Goal: Find specific page/section: Find specific page/section

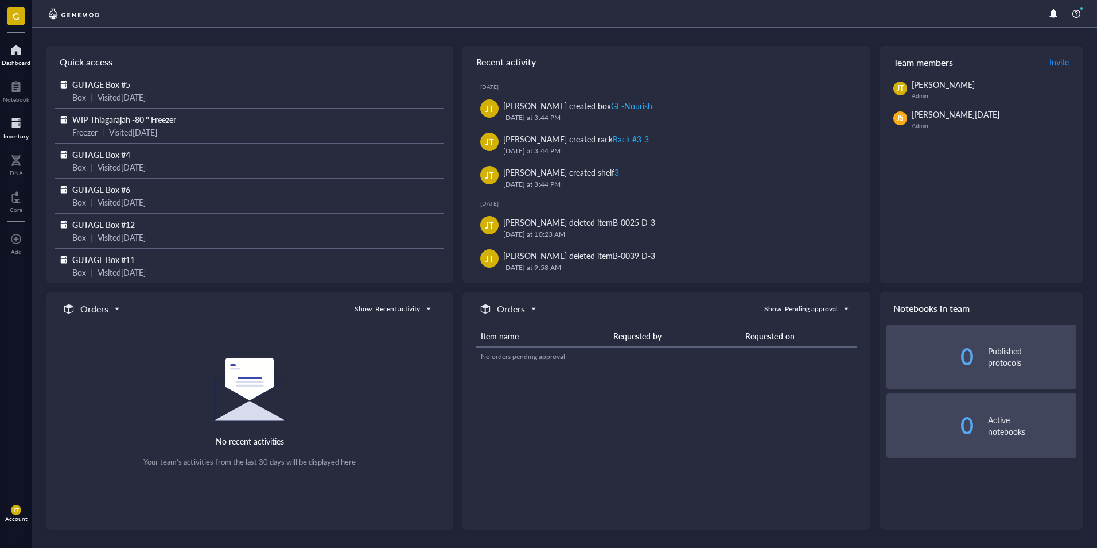
click at [28, 130] on div at bounding box center [15, 123] width 25 height 18
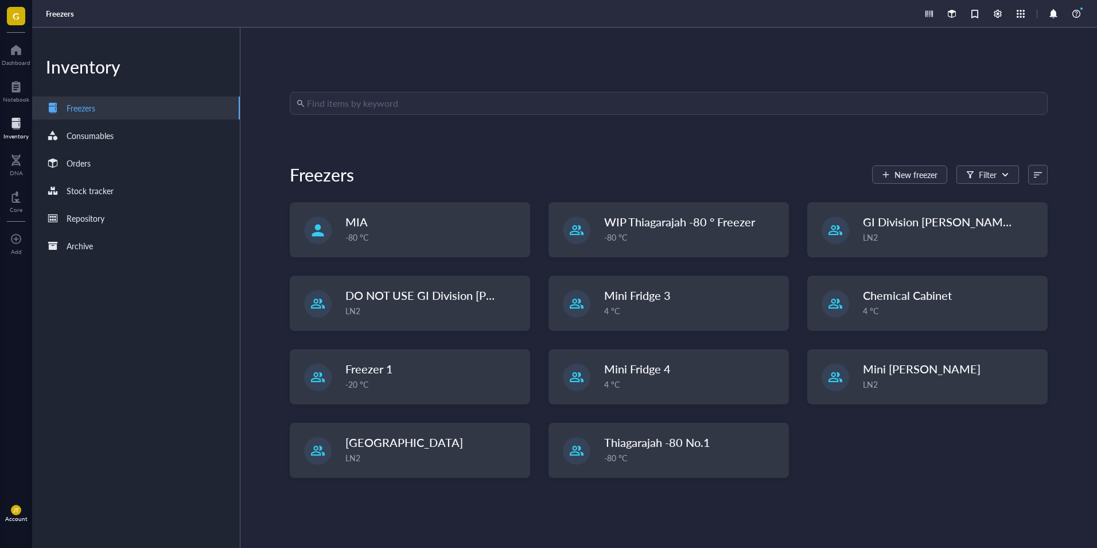
click at [384, 104] on input "search" at bounding box center [674, 103] width 734 height 22
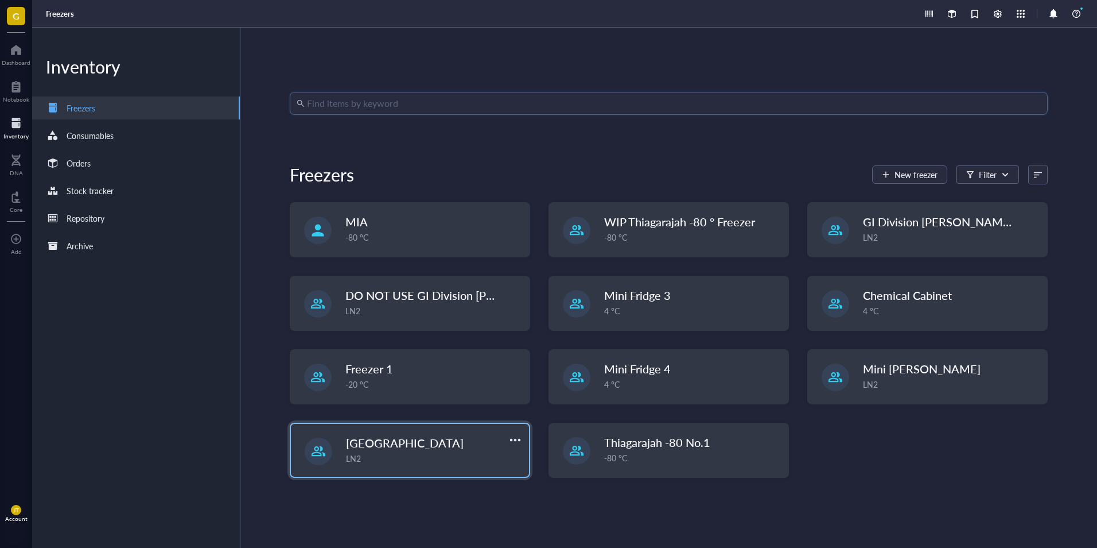
click at [436, 456] on div "LN2" at bounding box center [434, 458] width 176 height 13
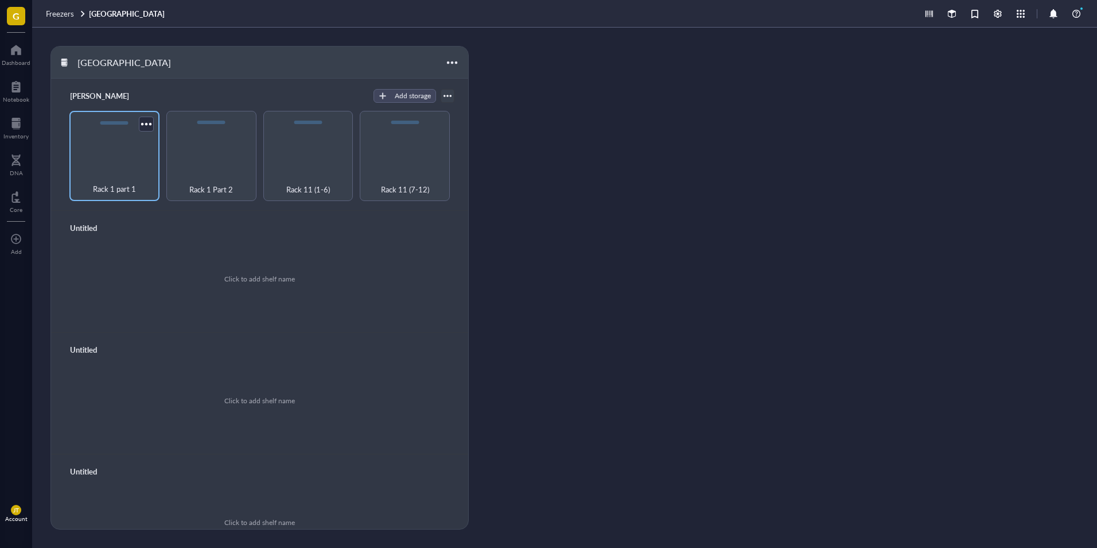
click at [111, 170] on div "Rack 1 part 1" at bounding box center [114, 182] width 79 height 25
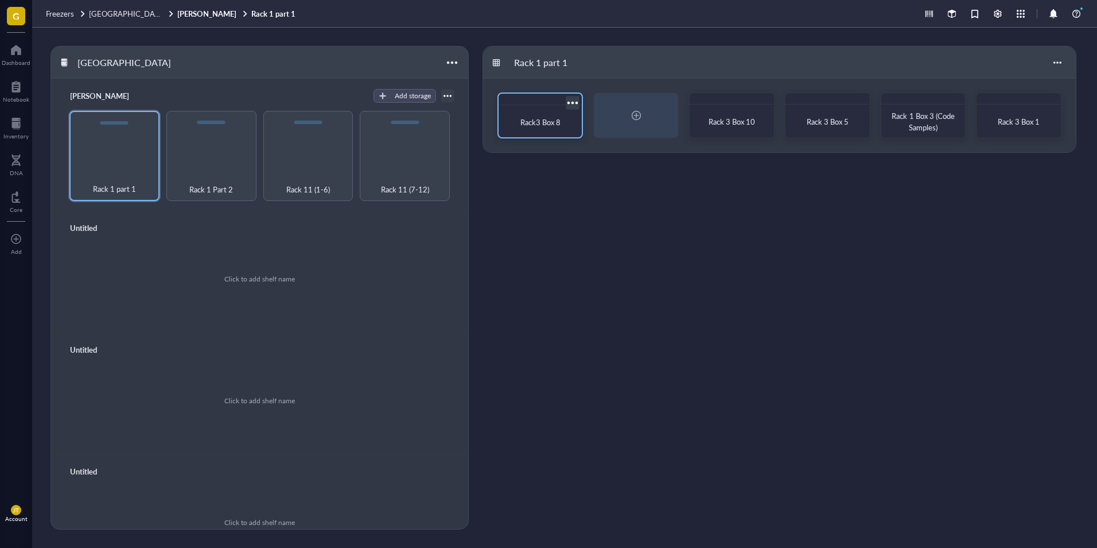
click at [527, 121] on span "Rack3 Box 8" at bounding box center [541, 122] width 40 height 11
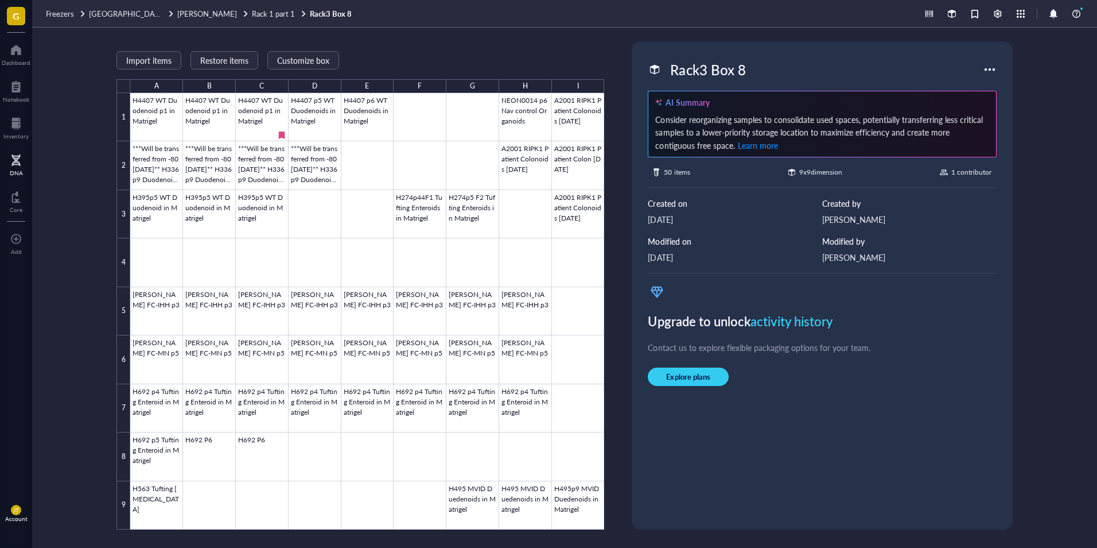
click at [17, 164] on div at bounding box center [16, 160] width 13 height 18
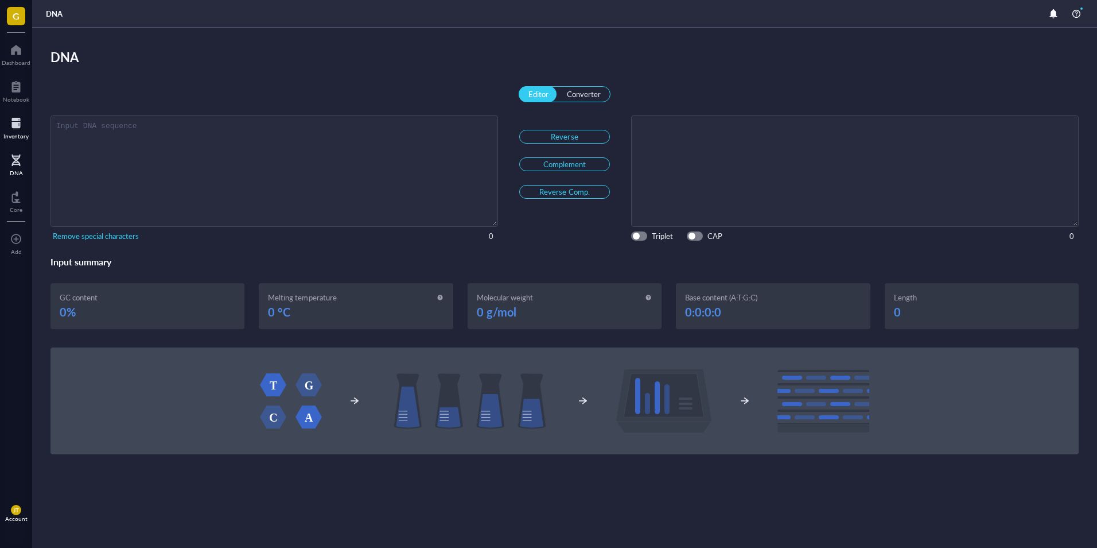
click at [22, 122] on div at bounding box center [15, 123] width 25 height 18
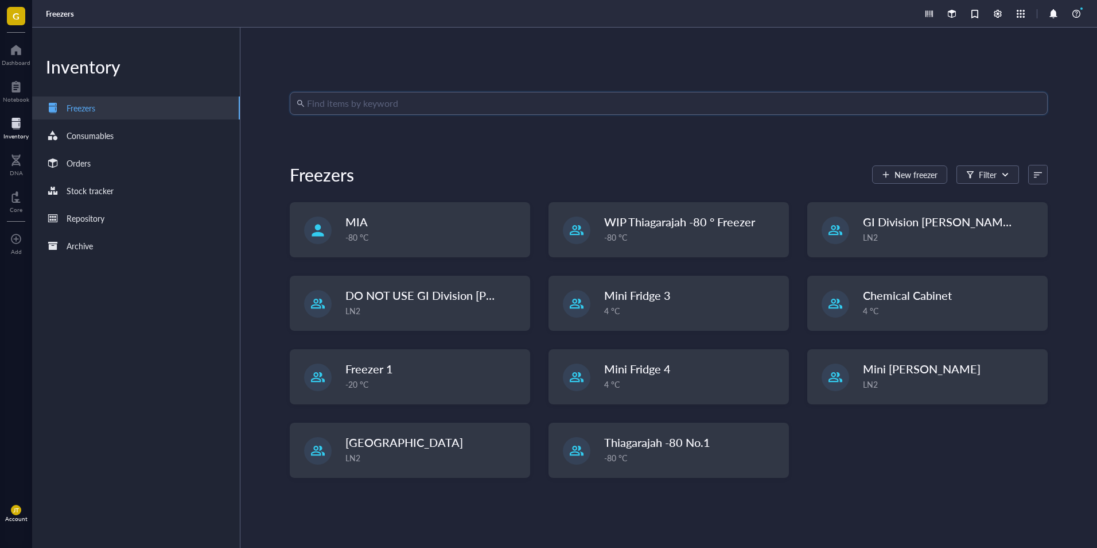
click at [430, 100] on input "search" at bounding box center [674, 103] width 734 height 22
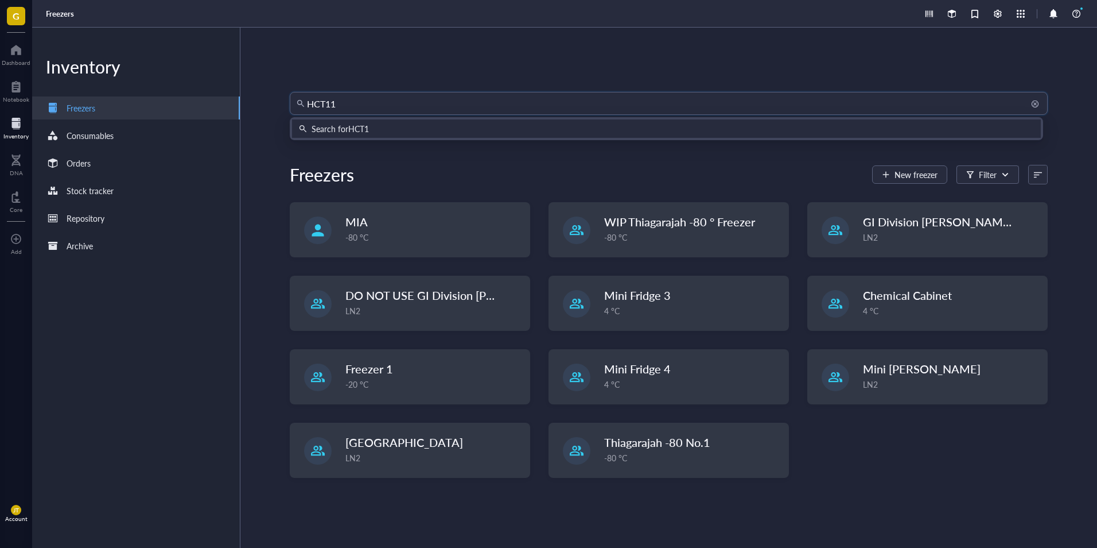
type input "HCT116"
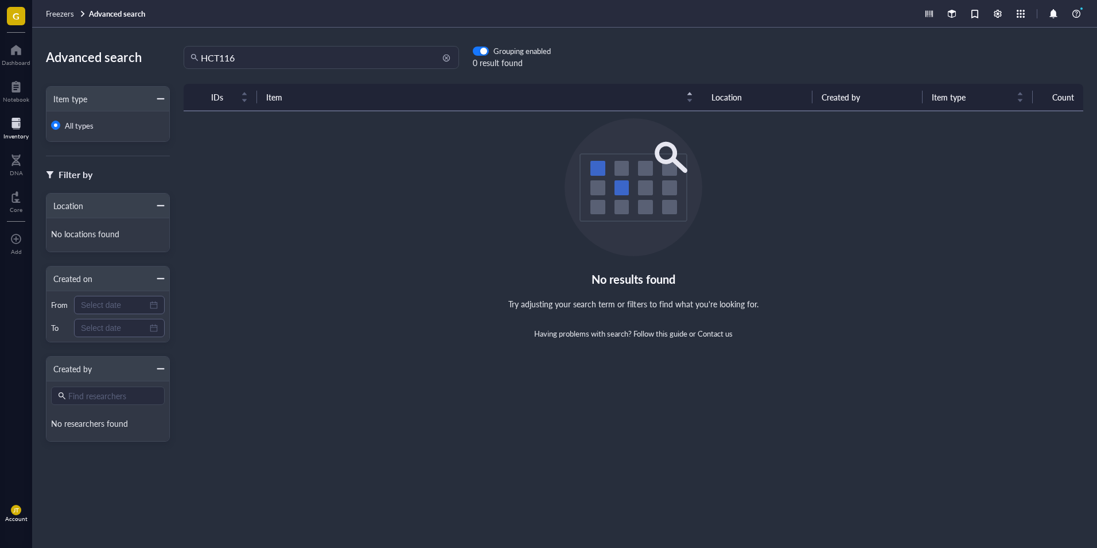
click at [247, 56] on input "HCT116" at bounding box center [326, 57] width 251 height 22
type input "HCT"
click at [274, 62] on input "HCT" at bounding box center [326, 57] width 251 height 22
click at [17, 126] on div at bounding box center [15, 123] width 25 height 18
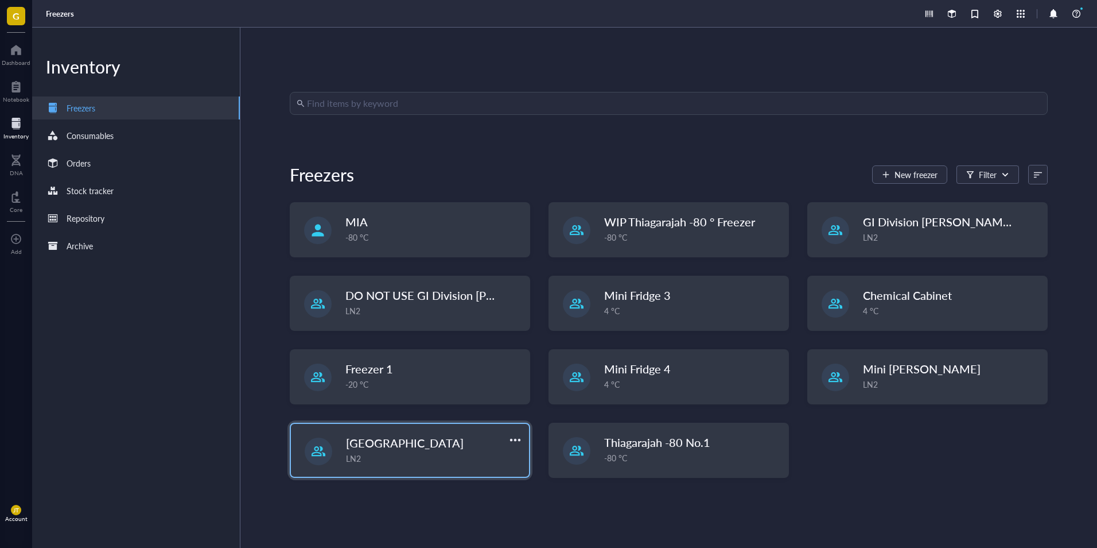
click at [379, 435] on span "[GEOGRAPHIC_DATA]" at bounding box center [405, 442] width 118 height 16
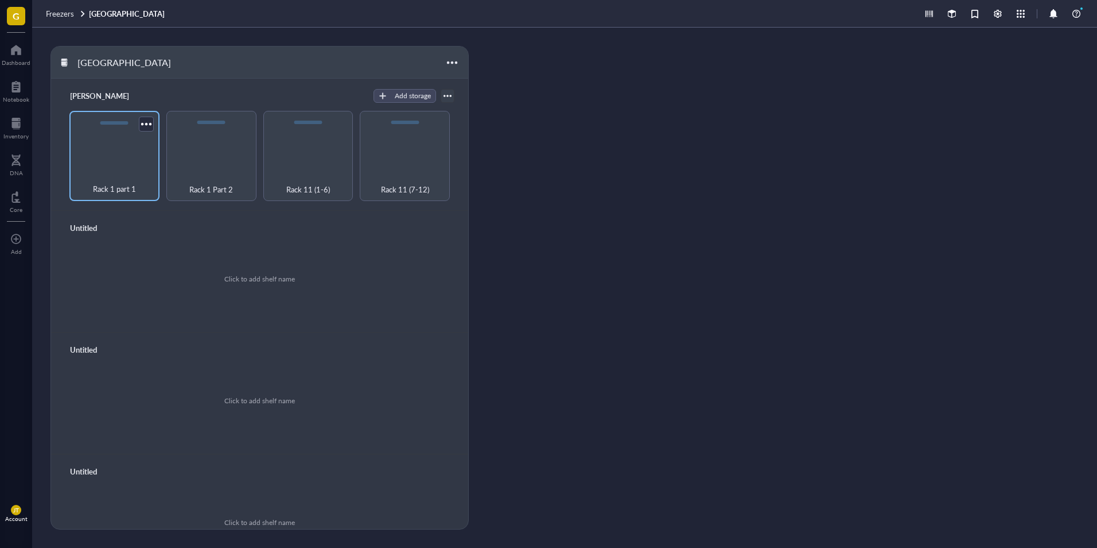
click at [131, 138] on div "Rack 1 part 1" at bounding box center [114, 156] width 90 height 90
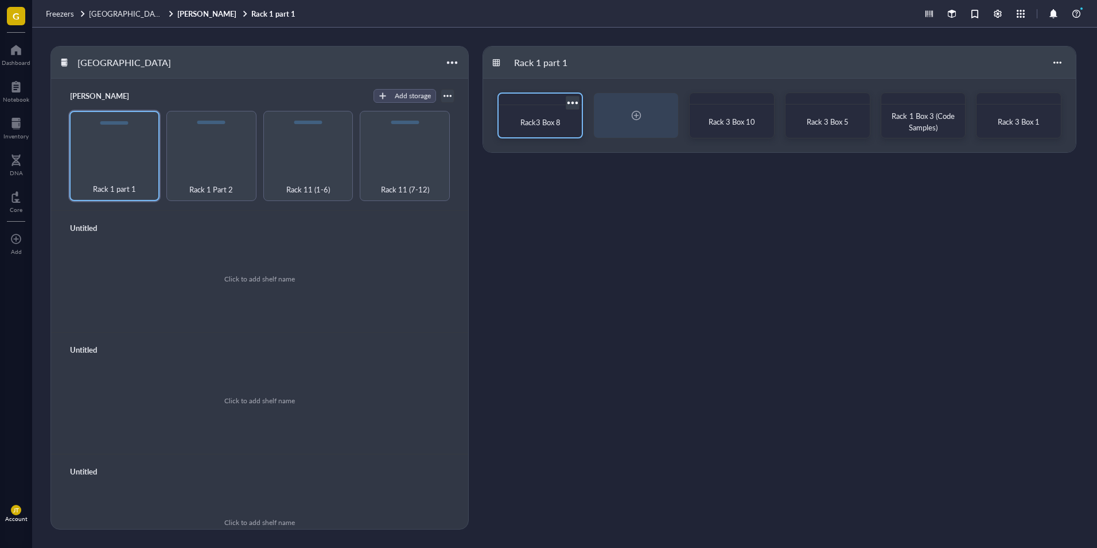
click at [536, 114] on div "Rack3 Box 8" at bounding box center [540, 122] width 74 height 25
click at [204, 173] on div "Rack 1 Part 2" at bounding box center [211, 182] width 79 height 25
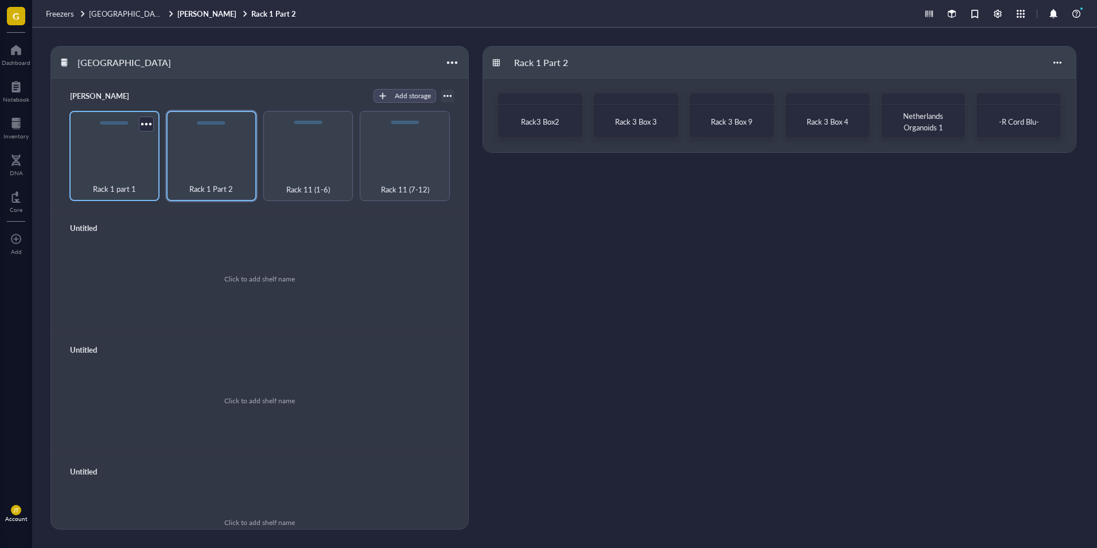
click at [134, 172] on div "Rack 1 part 1" at bounding box center [114, 182] width 79 height 25
click at [7, 55] on div at bounding box center [16, 50] width 29 height 18
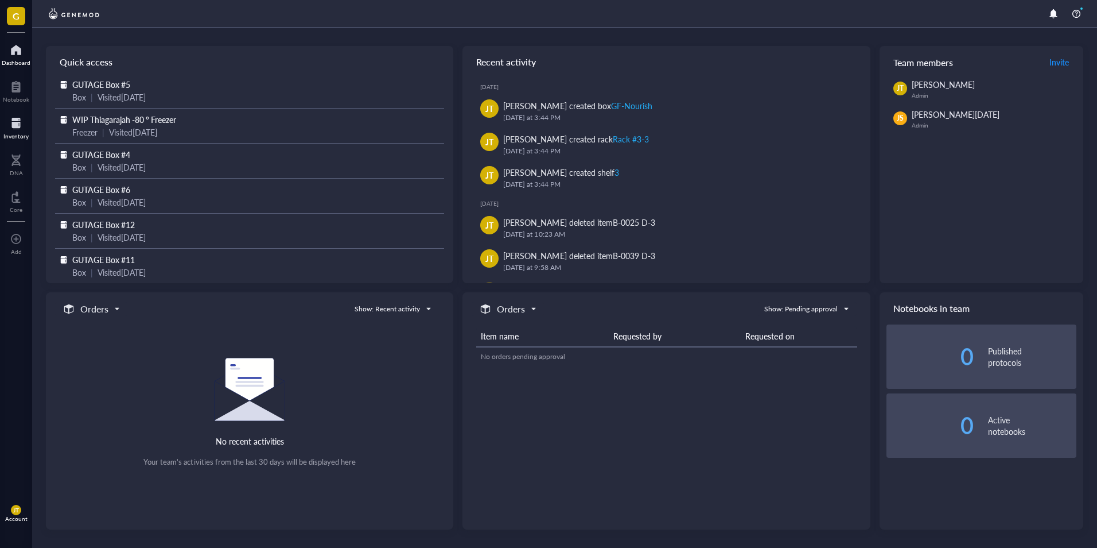
click at [21, 133] on div "Inventory" at bounding box center [15, 136] width 25 height 7
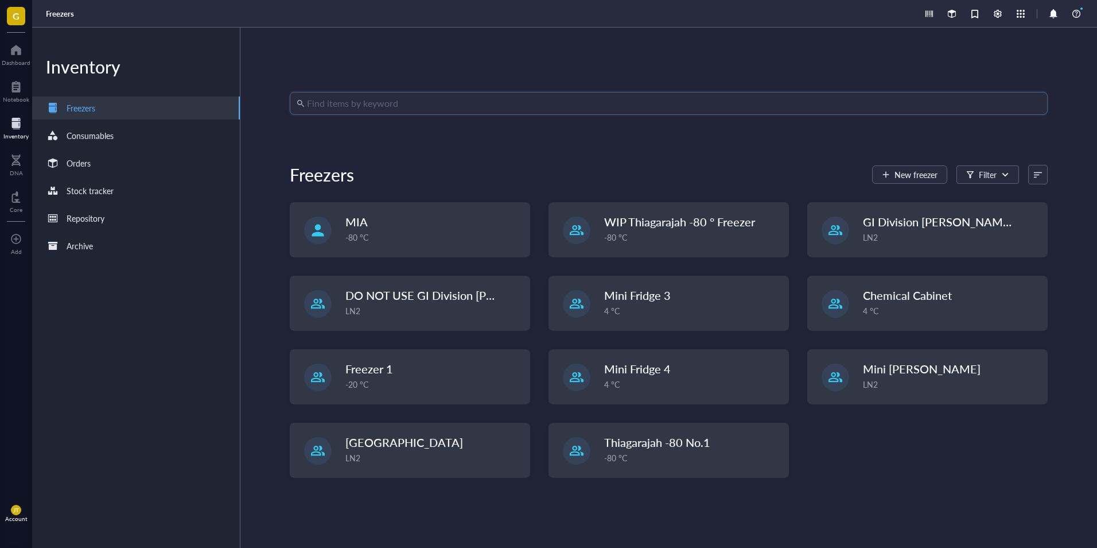
click at [442, 98] on input "search" at bounding box center [674, 103] width 734 height 22
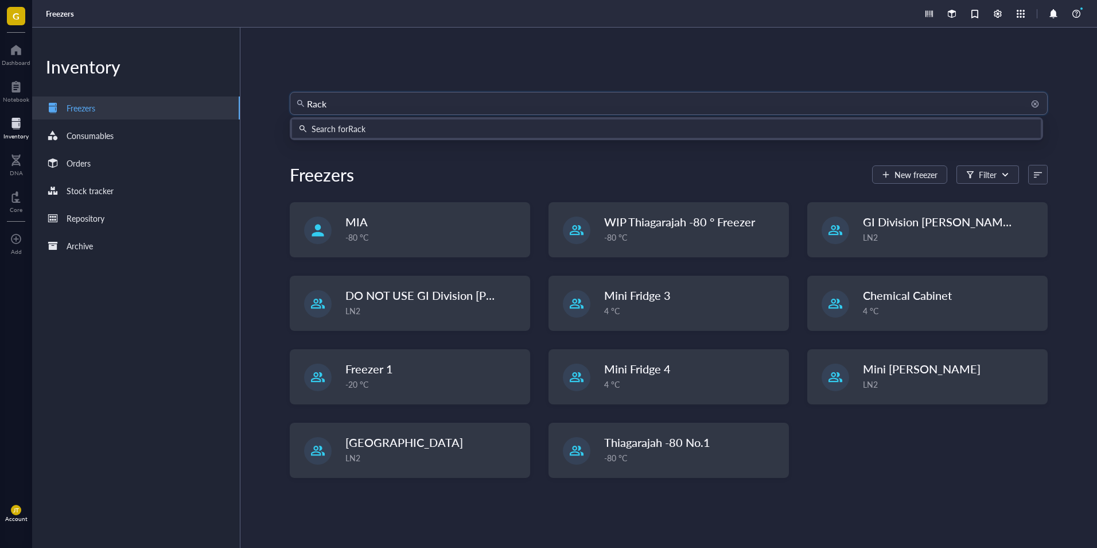
type input "Rack1"
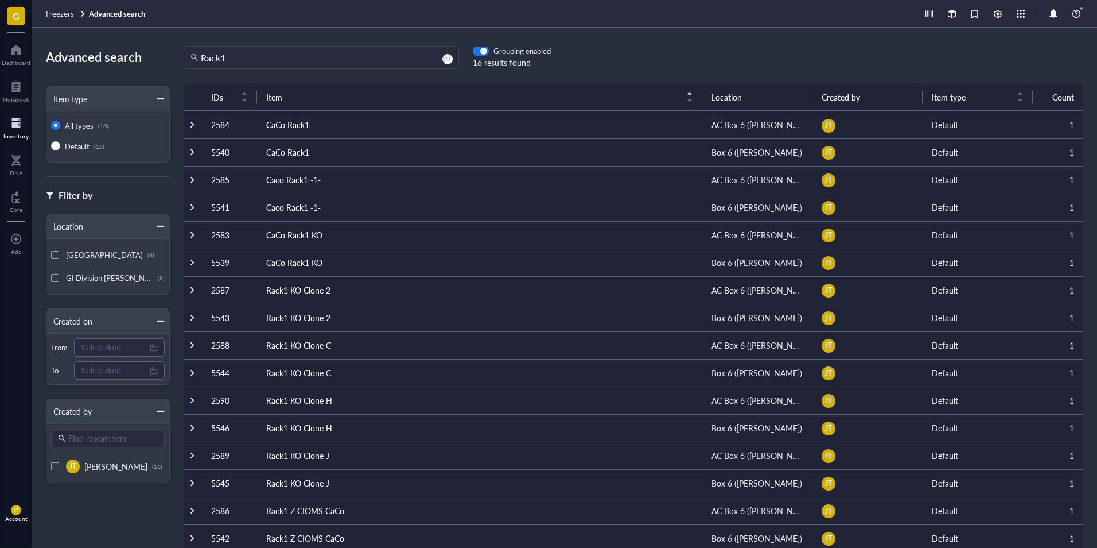
click at [53, 255] on div at bounding box center [55, 255] width 8 height 8
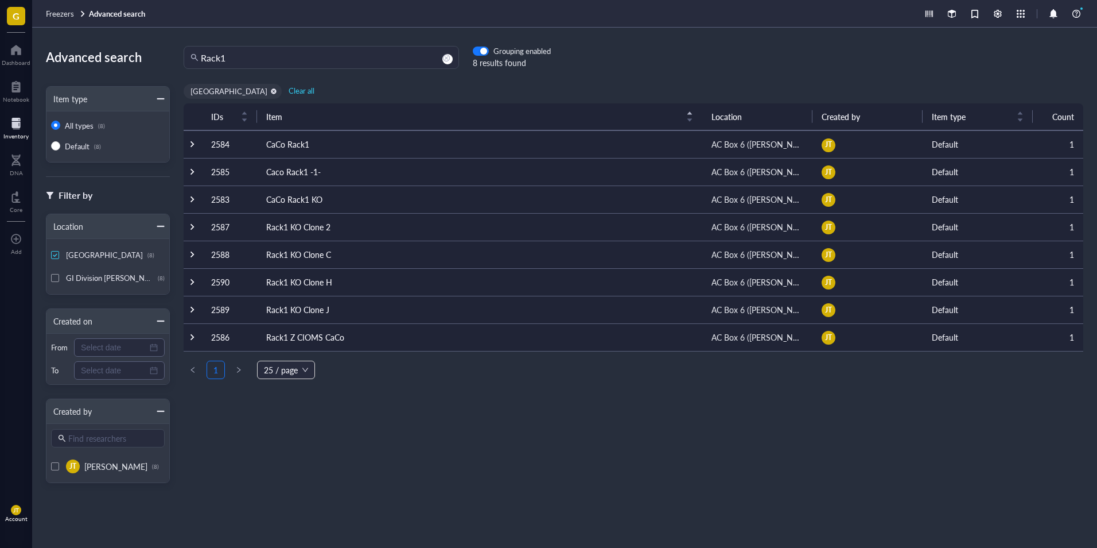
click at [281, 147] on td "CaCo Rack1" at bounding box center [479, 144] width 445 height 28
click at [286, 177] on td "Caco Rack1 -1-" at bounding box center [479, 172] width 445 height 28
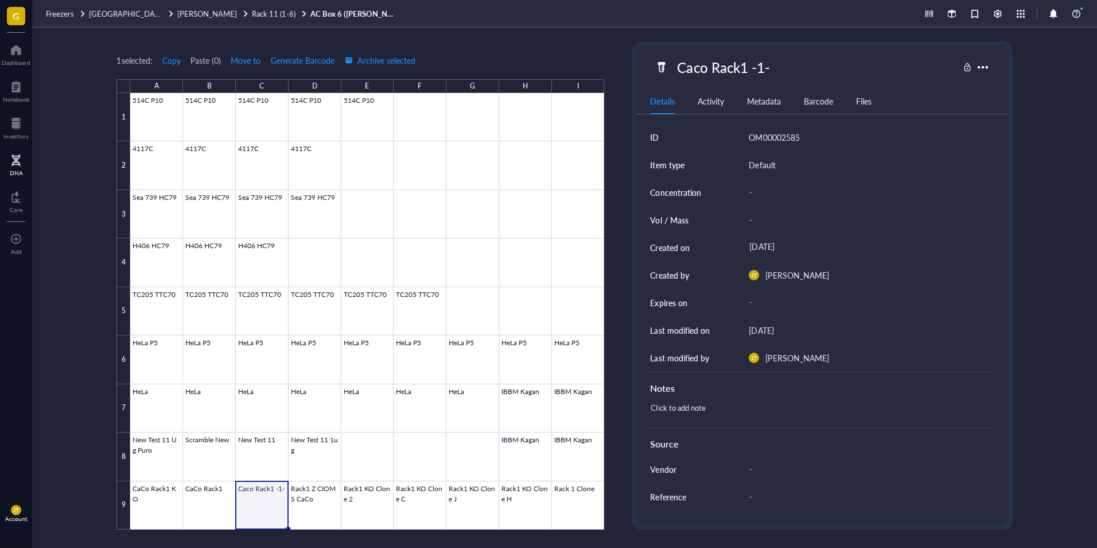
click at [19, 158] on div at bounding box center [16, 160] width 13 height 18
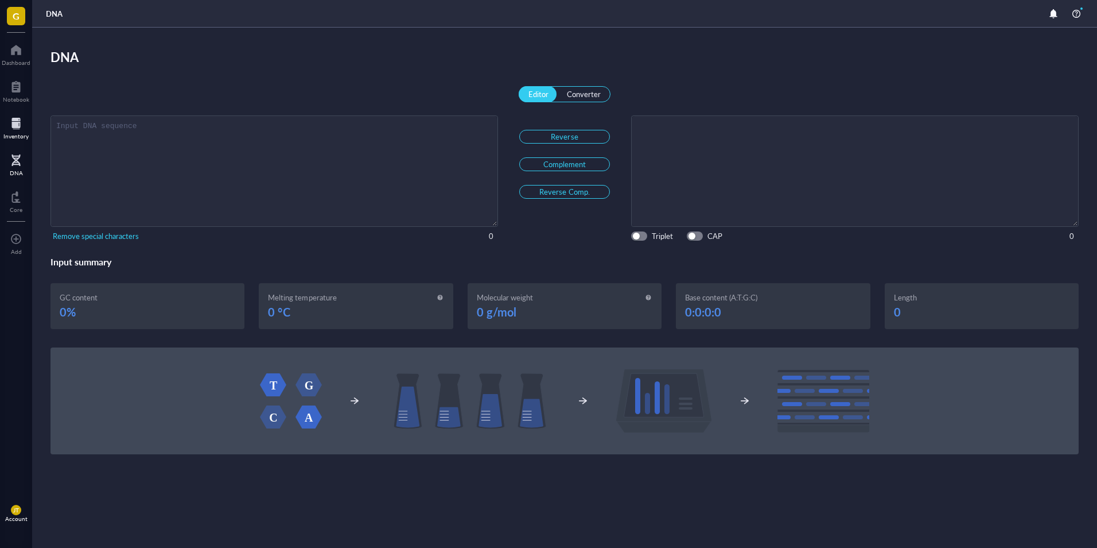
click at [18, 135] on div "Inventory" at bounding box center [15, 136] width 25 height 7
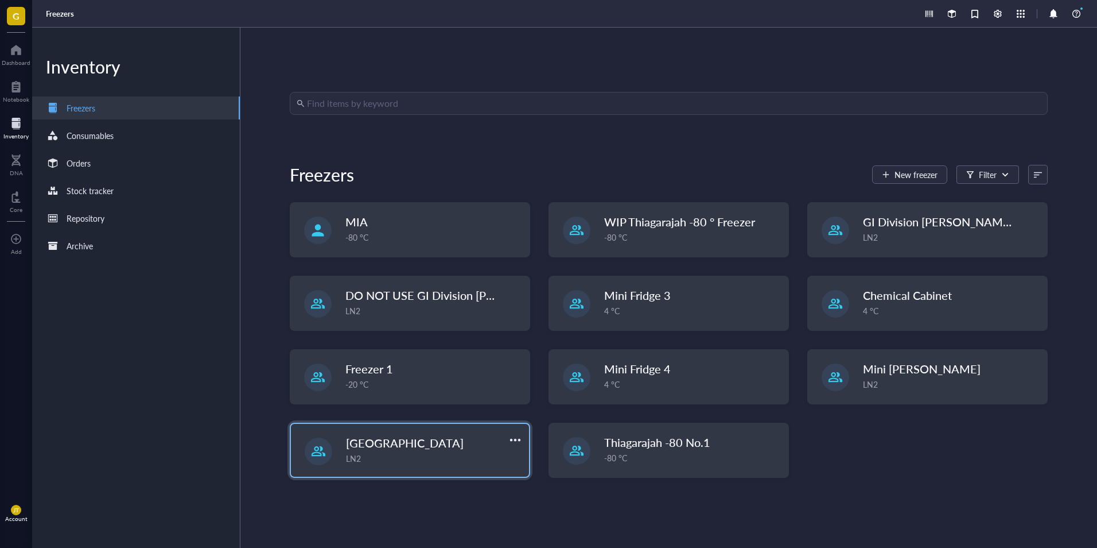
click at [405, 437] on span "[GEOGRAPHIC_DATA]" at bounding box center [405, 442] width 118 height 16
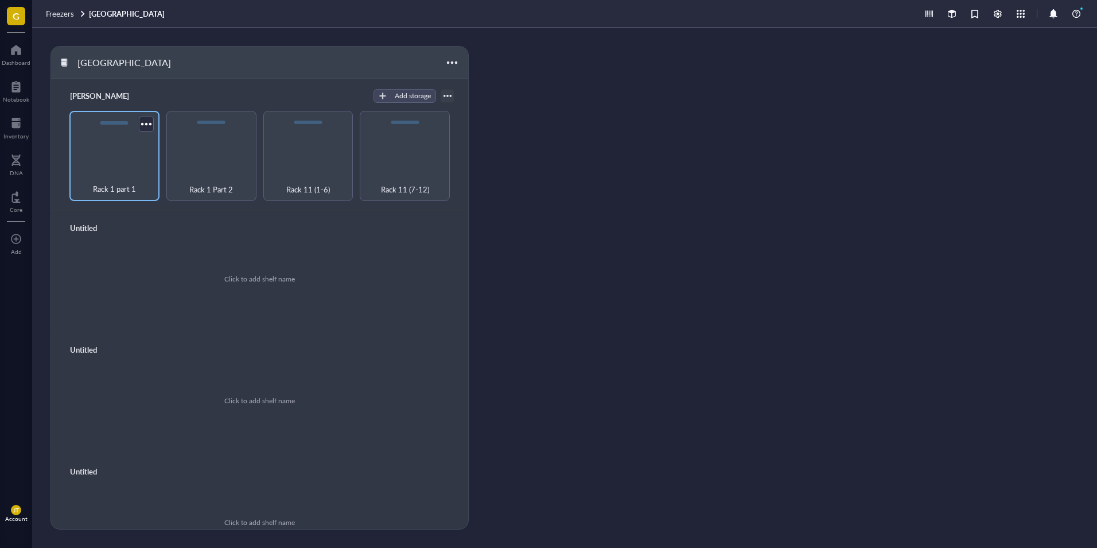
click at [107, 157] on div "Rack 1 part 1" at bounding box center [114, 156] width 90 height 90
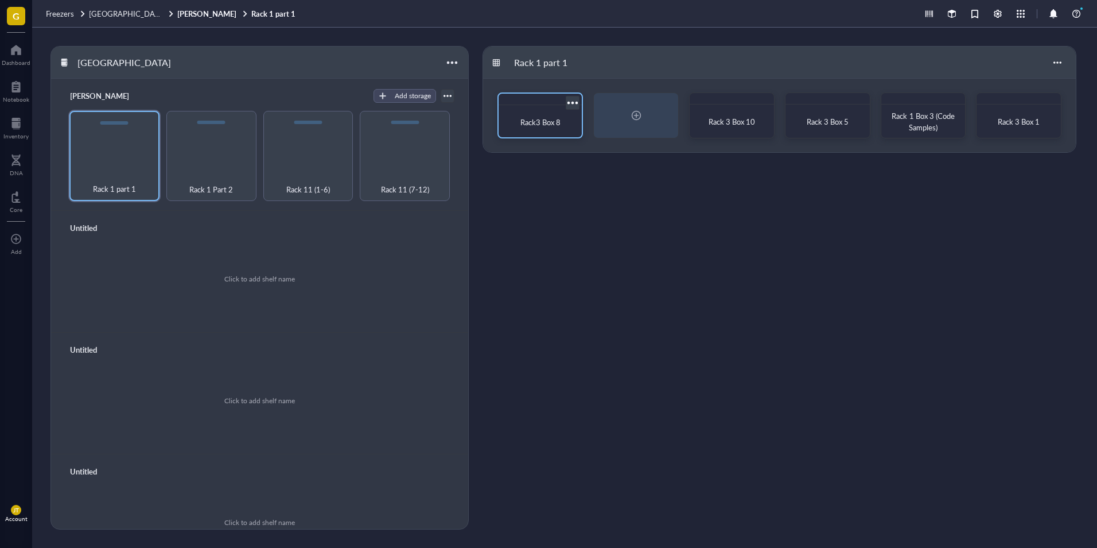
click at [526, 118] on span "Rack3 Box 8" at bounding box center [541, 122] width 40 height 11
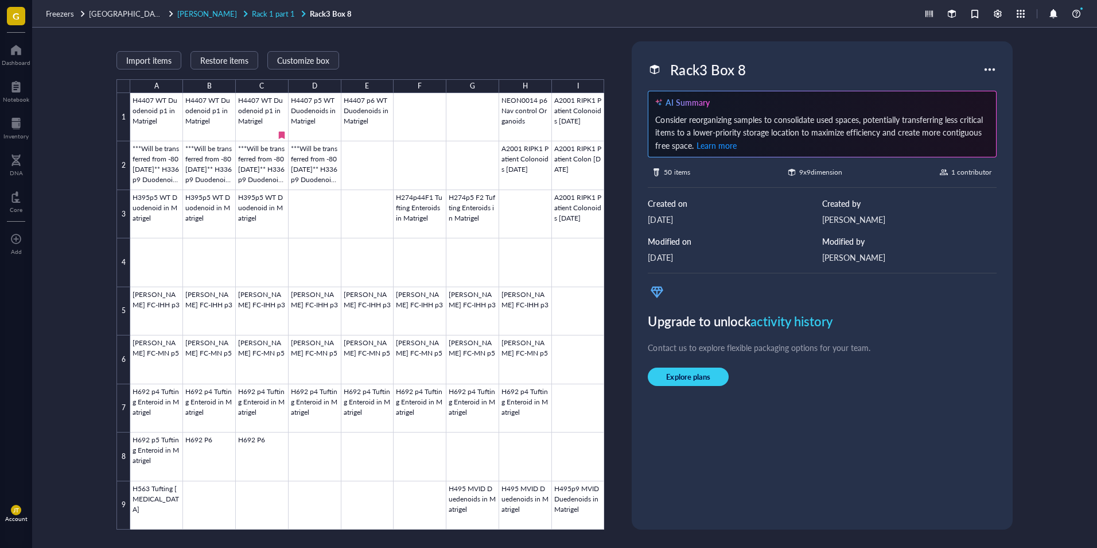
click at [254, 9] on span "Rack 1 part 1" at bounding box center [273, 13] width 43 height 11
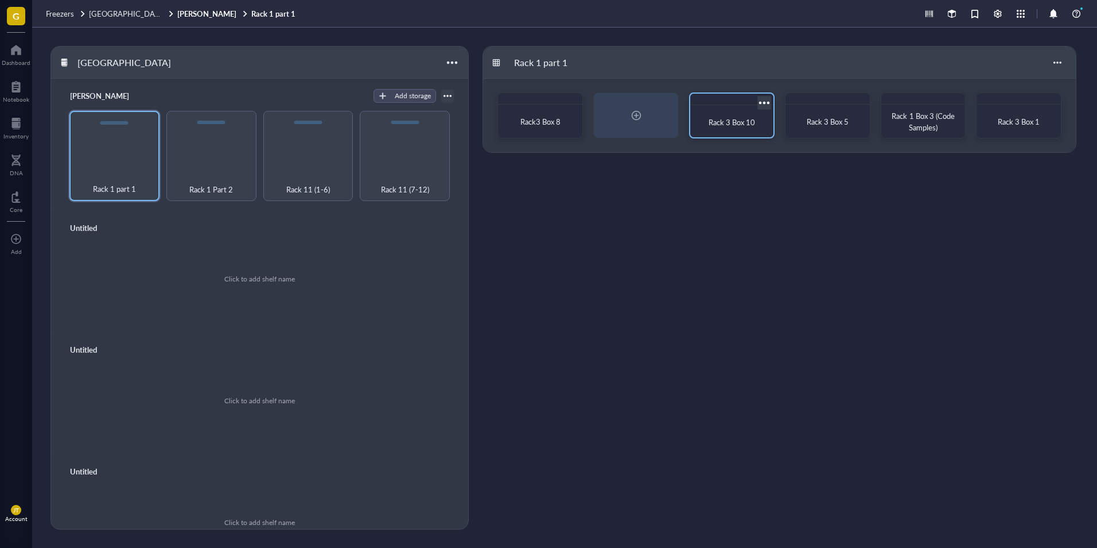
click at [736, 113] on div "Rack 3 Box 10" at bounding box center [732, 122] width 74 height 25
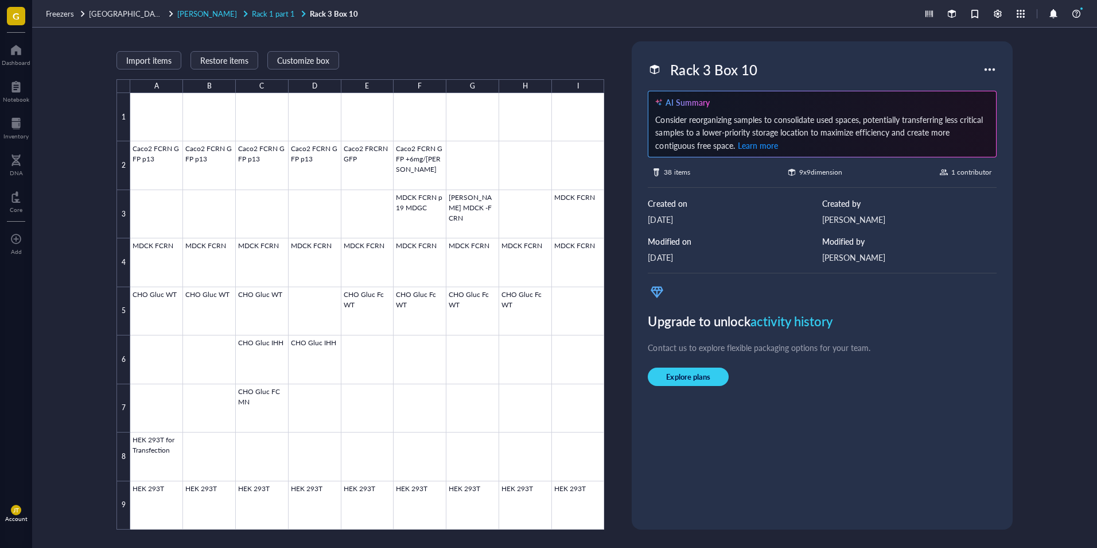
click at [254, 10] on span "Rack 1 part 1" at bounding box center [273, 13] width 43 height 11
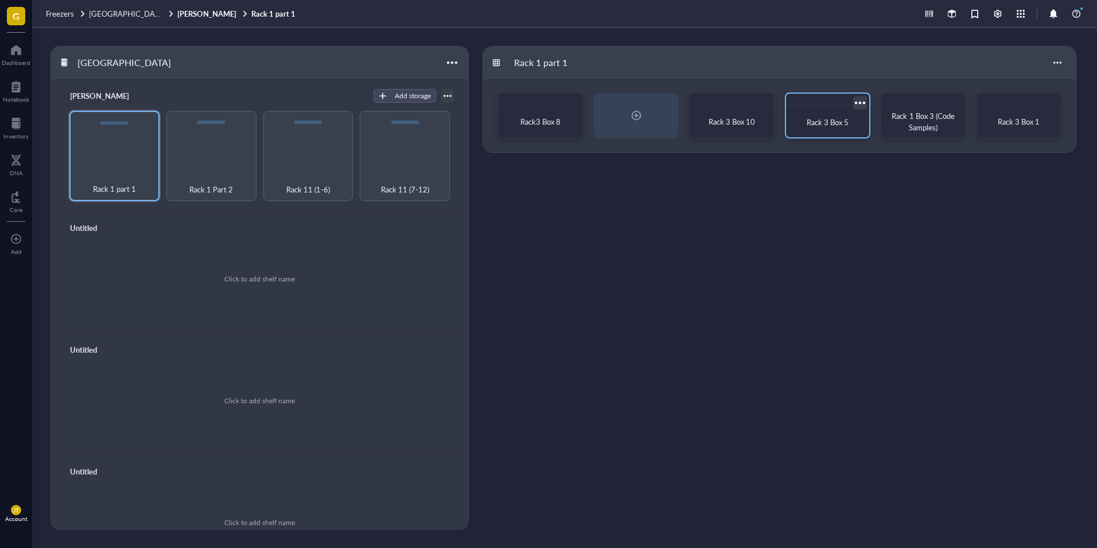
click at [824, 115] on div "Rack 3 Box 5" at bounding box center [828, 122] width 74 height 25
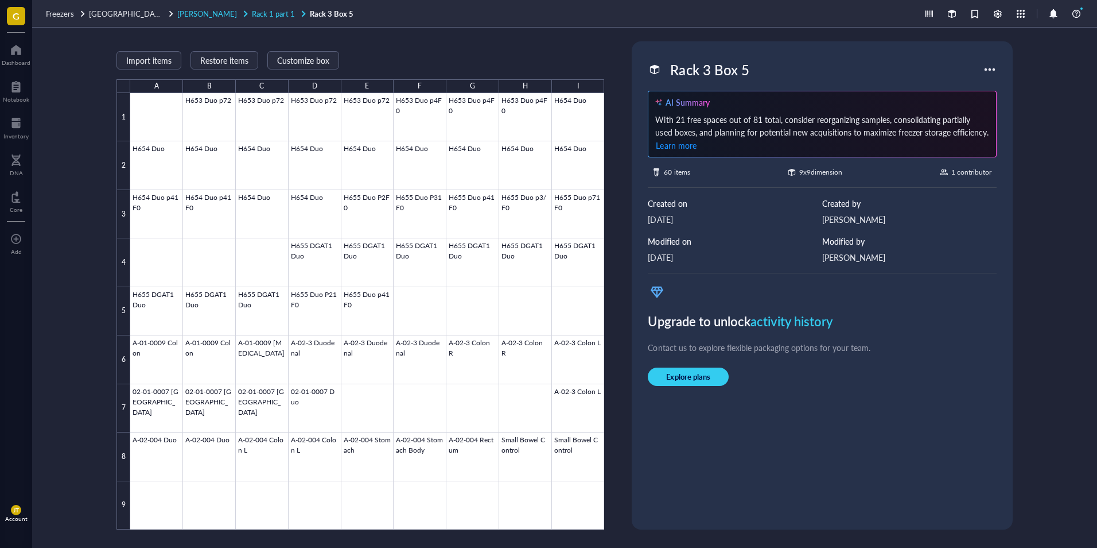
click at [252, 12] on span "Rack 1 part 1" at bounding box center [273, 13] width 43 height 11
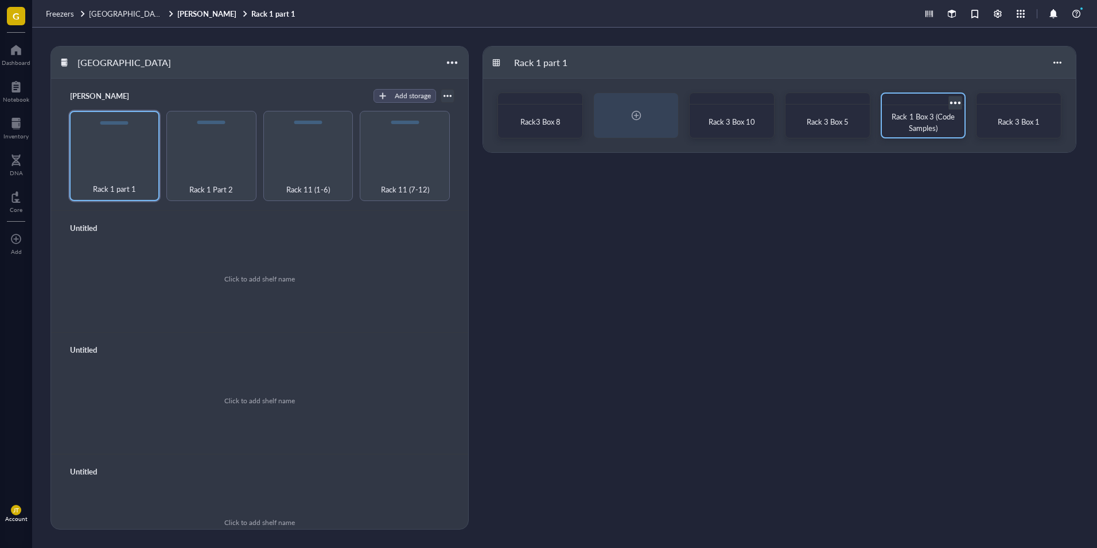
click at [904, 108] on div "Rack 1 Box 3 (Code Samples)" at bounding box center [924, 115] width 86 height 46
